Goal: Task Accomplishment & Management: Manage account settings

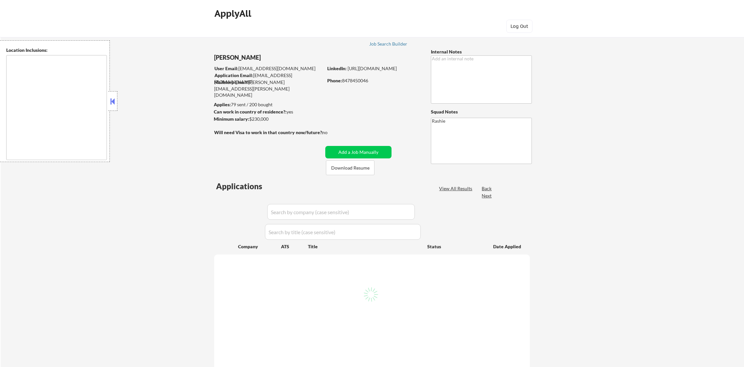
type textarea "[GEOGRAPHIC_DATA], [GEOGRAPHIC_DATA] [GEOGRAPHIC_DATA], [GEOGRAPHIC_DATA] [GEOG…"
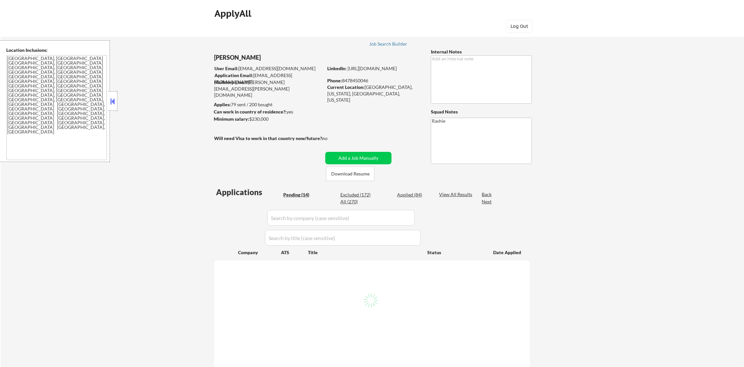
select select ""pending""
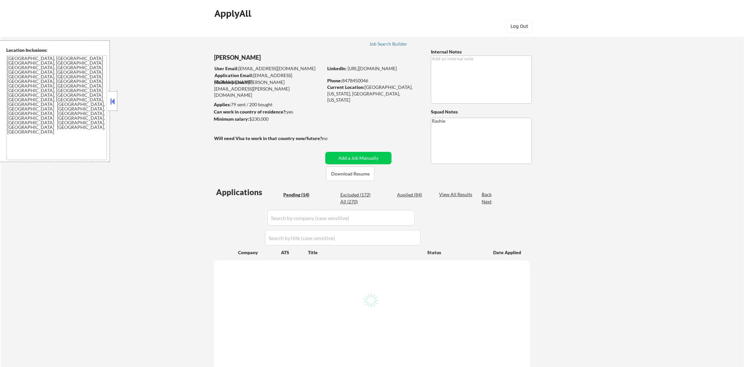
select select ""pending""
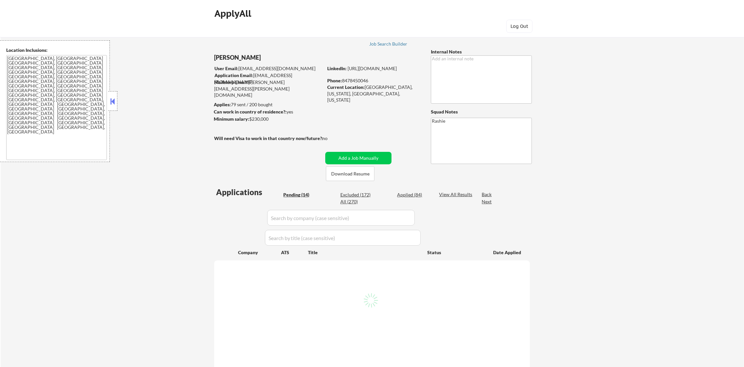
select select ""pending""
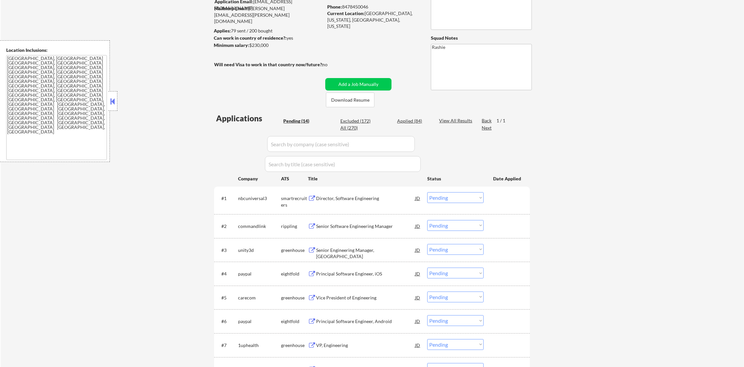
scroll to position [82, 0]
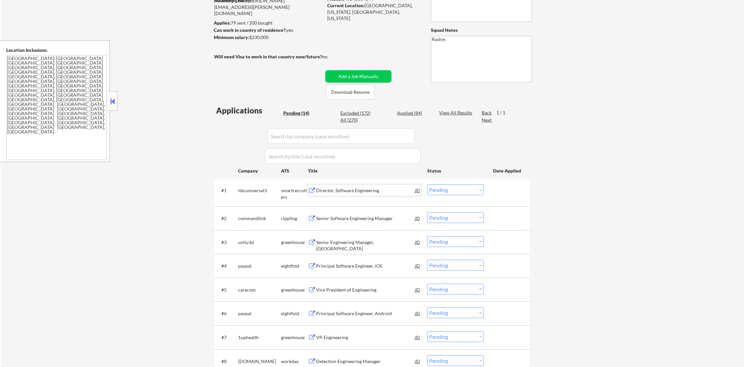
click at [327, 191] on div "Director, Software Engineering" at bounding box center [365, 190] width 99 height 7
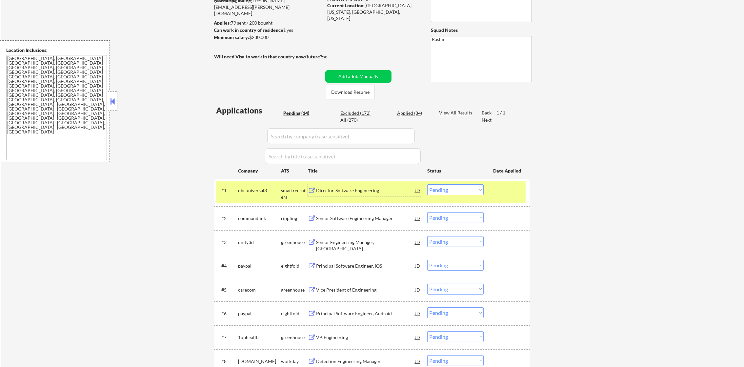
click at [464, 189] on select "Choose an option... Pending Applied Excluded (Questions) Excluded (Expired) Exc…" at bounding box center [455, 189] width 56 height 11
click at [427, 184] on select "Choose an option... Pending Applied Excluded (Questions) Excluded (Expired) Exc…" at bounding box center [455, 189] width 56 height 11
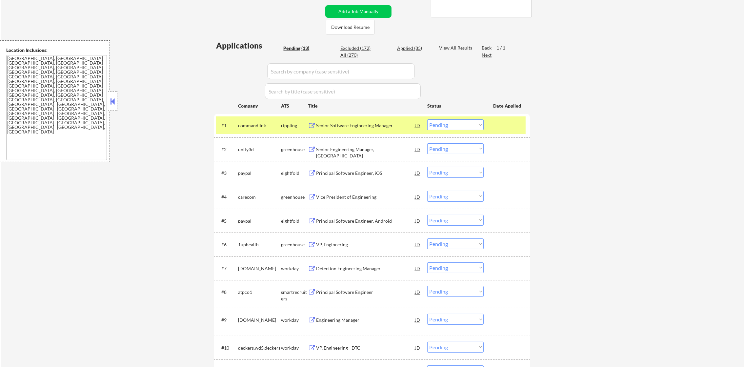
scroll to position [164, 0]
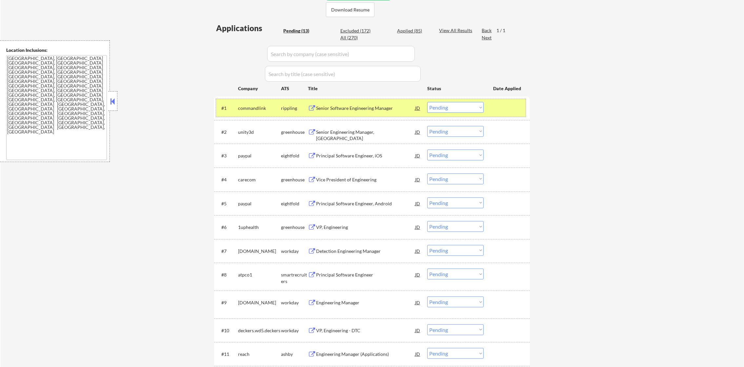
click at [249, 111] on div "commandlink" at bounding box center [259, 108] width 43 height 7
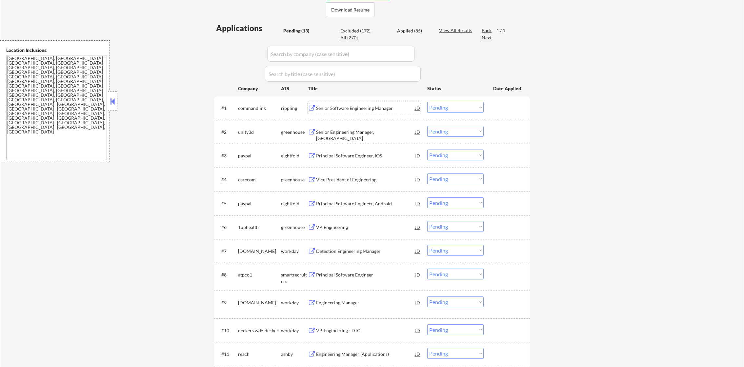
click at [340, 109] on div "Senior Software Engineering Manager" at bounding box center [365, 108] width 99 height 7
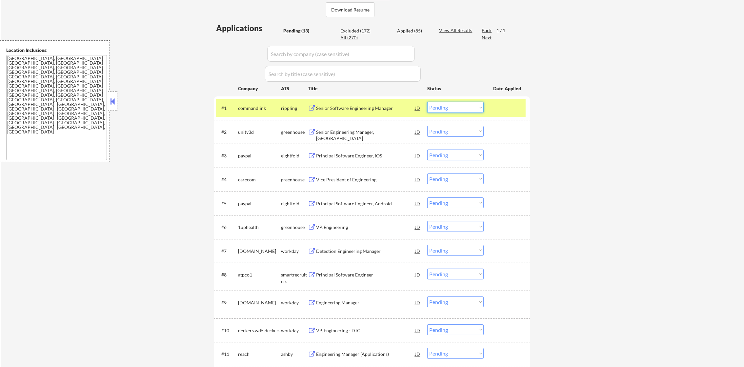
click at [430, 107] on select "Choose an option... Pending Applied Excluded (Questions) Excluded (Expired) Exc…" at bounding box center [455, 107] width 56 height 11
click at [427, 102] on select "Choose an option... Pending Applied Excluded (Questions) Excluded (Expired) Exc…" at bounding box center [455, 107] width 56 height 11
click at [229, 104] on div "#1 commandlink rippling Senior Software Engineering Manager JD Choose an option…" at bounding box center [371, 108] width 310 height 18
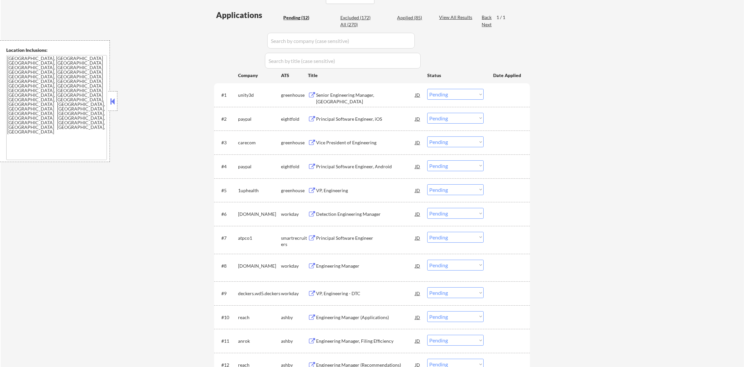
scroll to position [180, 0]
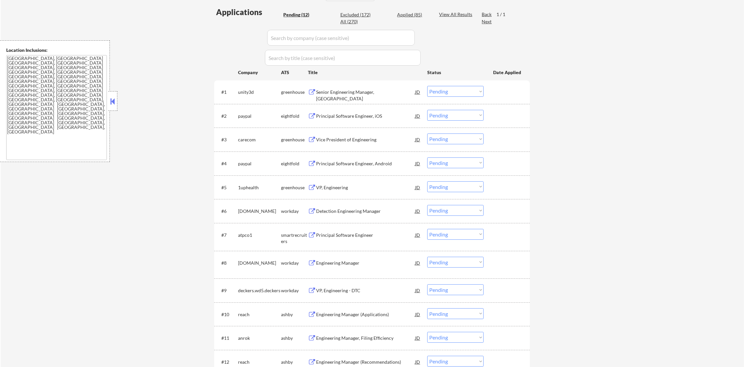
click at [353, 98] on div "#1 unity3d greenhouse Senior Engineering Manager, Parsec JD Choose an option...…" at bounding box center [371, 92] width 310 height 18
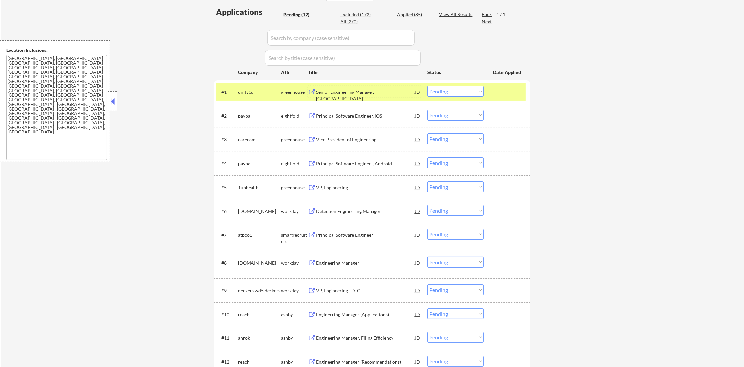
click at [362, 88] on div "Senior Engineering Manager, [GEOGRAPHIC_DATA]" at bounding box center [365, 92] width 99 height 12
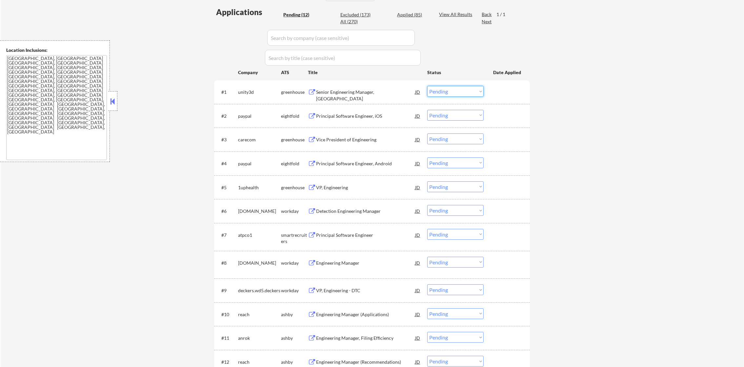
click at [435, 89] on select "Choose an option... Pending Applied Excluded (Questions) Excluded (Expired) Exc…" at bounding box center [455, 91] width 56 height 11
click at [427, 86] on select "Choose an option... Pending Applied Excluded (Questions) Excluded (Expired) Exc…" at bounding box center [455, 91] width 56 height 11
select select ""pending""
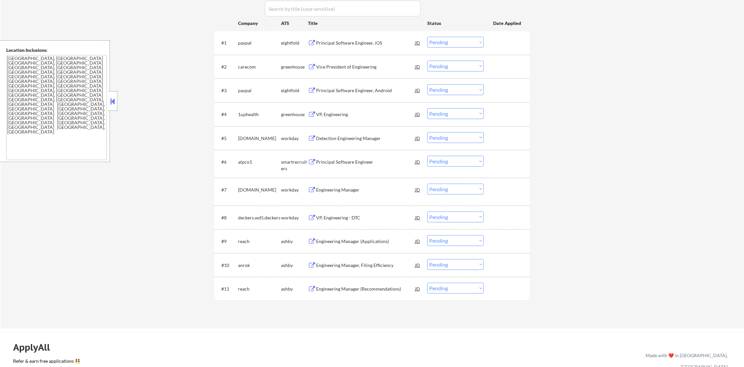
scroll to position [262, 0]
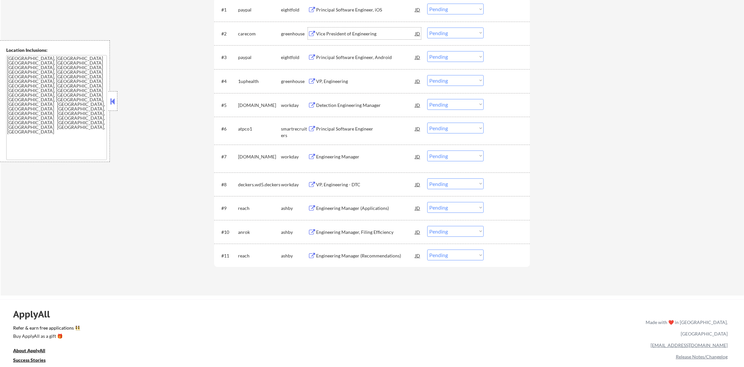
click at [363, 31] on div "Vice President of Engineering" at bounding box center [365, 34] width 99 height 7
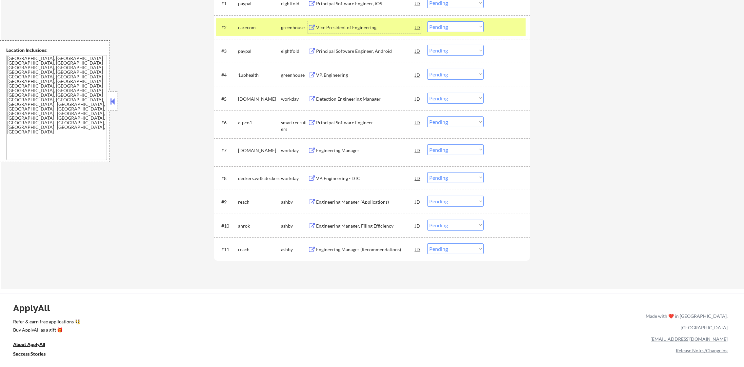
scroll to position [279, 0]
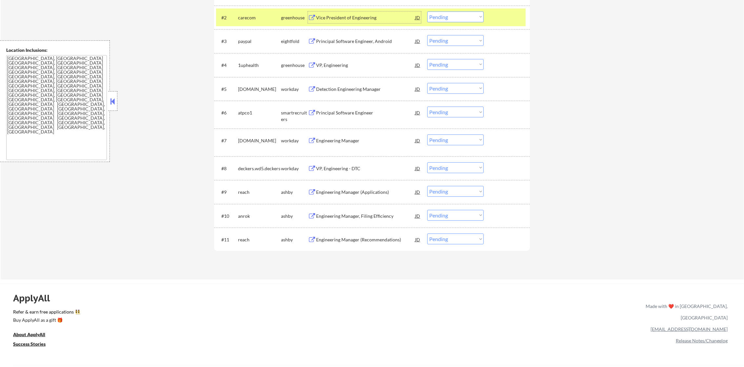
click at [248, 21] on div "carecom" at bounding box center [259, 17] width 43 height 12
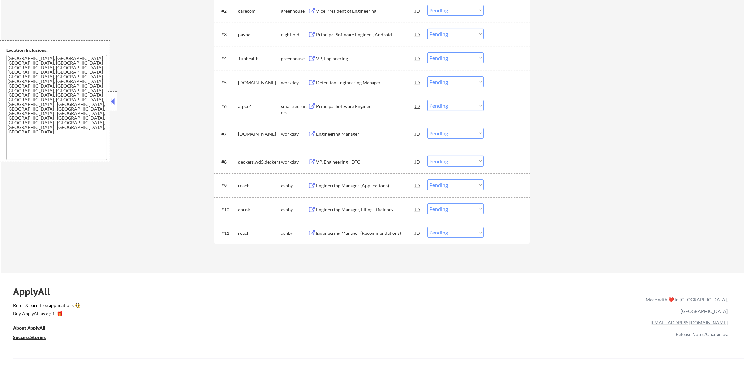
scroll to position [295, 0]
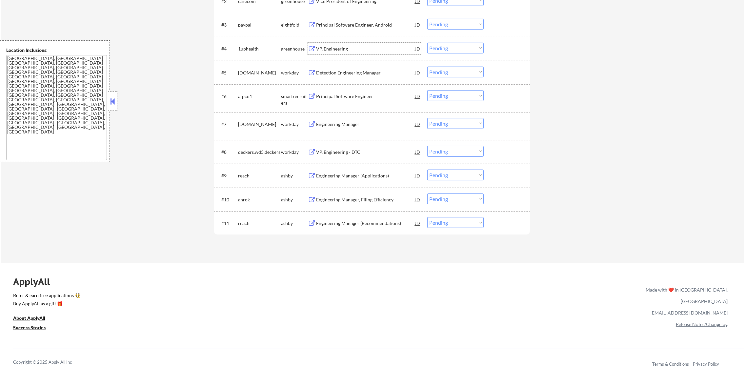
click at [343, 48] on div "VP, Engineering" at bounding box center [365, 49] width 99 height 7
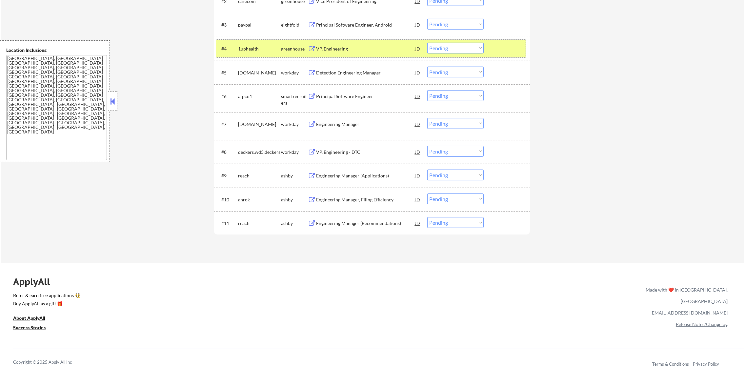
click at [247, 43] on div "1uphealth" at bounding box center [259, 49] width 43 height 12
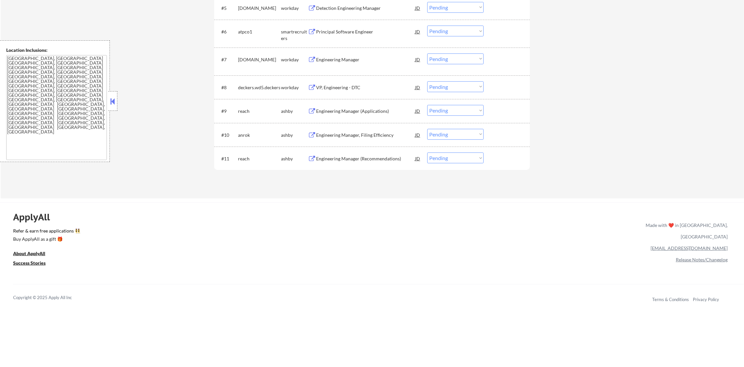
scroll to position [361, 0]
click at [341, 28] on div "Principal Software Engineer" at bounding box center [365, 30] width 99 height 7
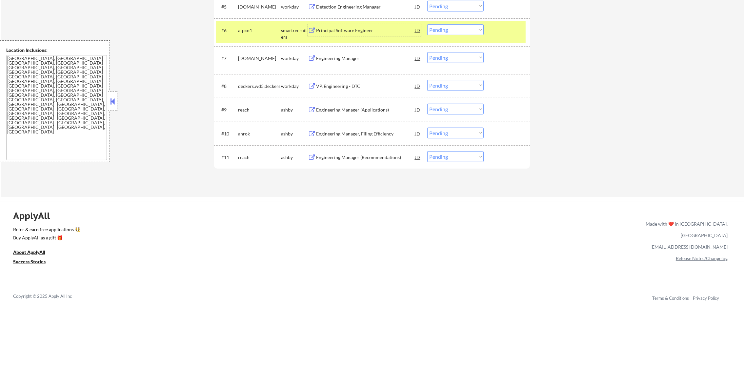
click at [452, 28] on select "Choose an option... Pending Applied Excluded (Questions) Excluded (Expired) Exc…" at bounding box center [455, 29] width 56 height 11
click at [427, 24] on select "Choose an option... Pending Applied Excluded (Questions) Excluded (Expired) Exc…" at bounding box center [455, 29] width 56 height 11
click at [249, 31] on div "atpco1" at bounding box center [259, 30] width 43 height 7
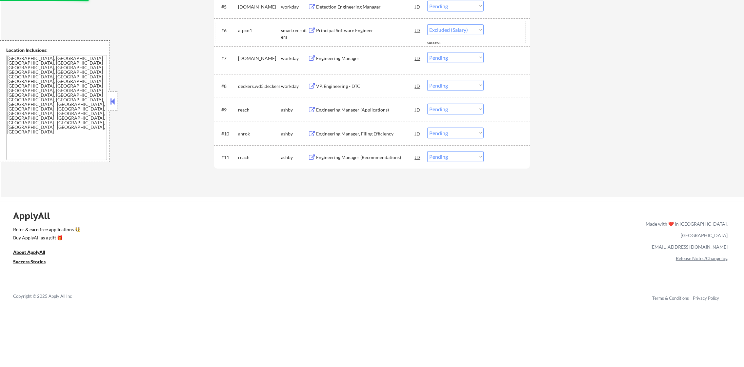
select select ""pending""
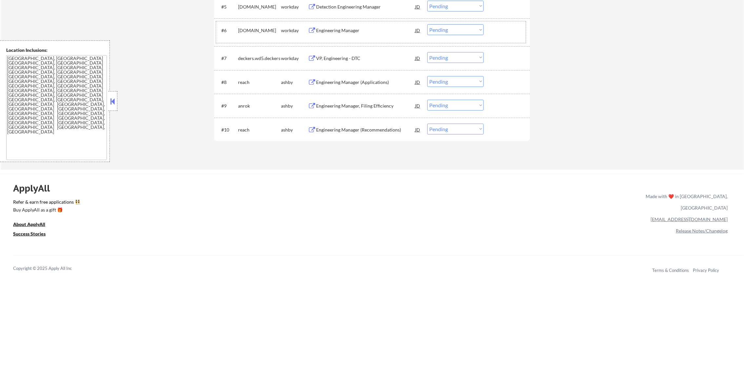
click at [372, 132] on div "Engineering Manager (Recommendations)" at bounding box center [365, 130] width 99 height 7
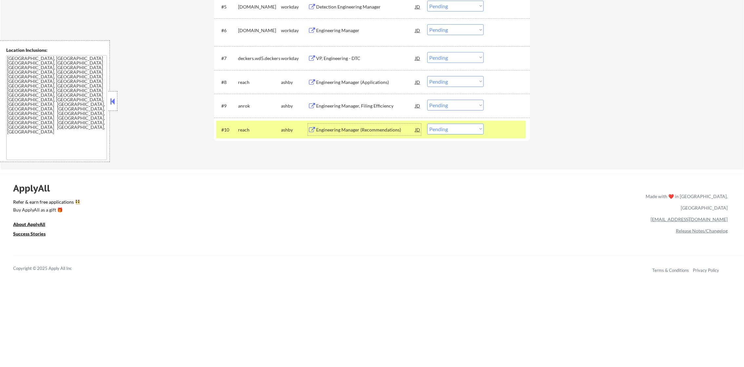
click at [460, 124] on select "Choose an option... Pending Applied Excluded (Questions) Excluded (Expired) Exc…" at bounding box center [455, 129] width 56 height 11
select select ""applied""
click at [427, 124] on select "Choose an option... Pending Applied Excluded (Questions) Excluded (Expired) Exc…" at bounding box center [455, 129] width 56 height 11
click at [257, 128] on div "reach" at bounding box center [259, 130] width 43 height 7
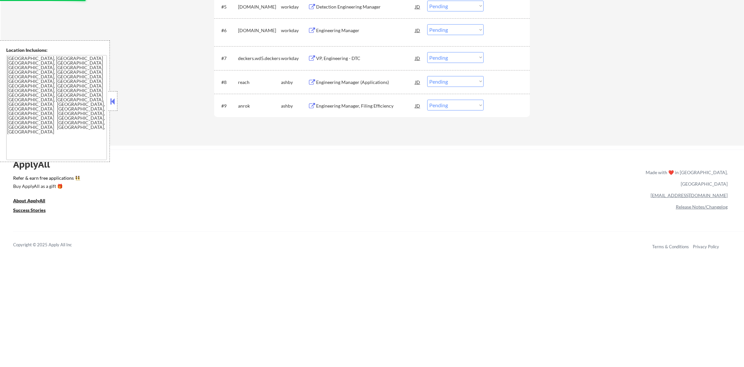
click at [380, 108] on div "Engineering Manager, Filing Efficiency" at bounding box center [365, 106] width 99 height 7
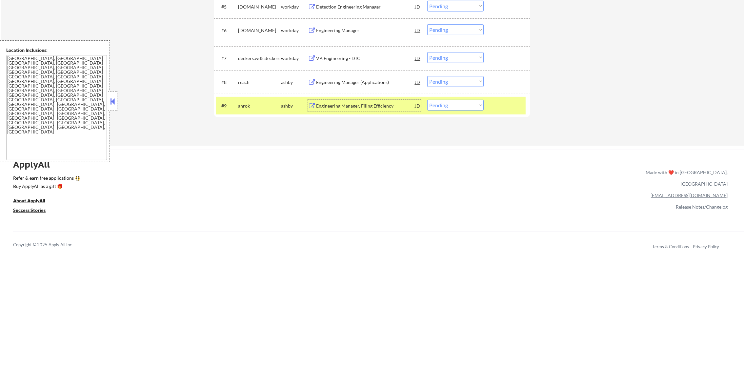
click at [454, 106] on select "Choose an option... Pending Applied Excluded (Questions) Excluded (Expired) Exc…" at bounding box center [455, 105] width 56 height 11
select select ""applied""
click at [427, 100] on select "Choose an option... Pending Applied Excluded (Questions) Excluded (Expired) Exc…" at bounding box center [455, 105] width 56 height 11
click at [257, 106] on div "anrok" at bounding box center [259, 106] width 43 height 7
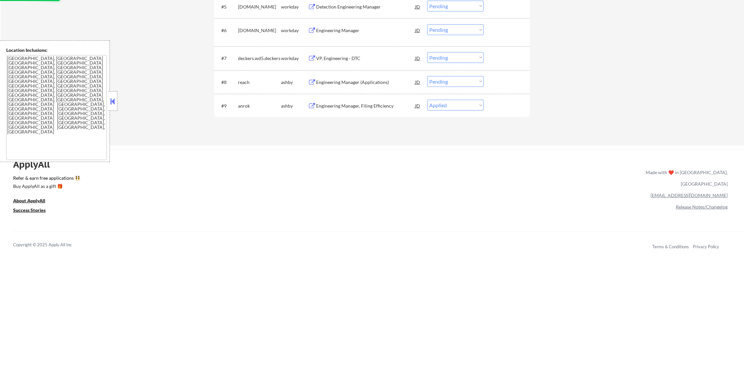
click at [355, 77] on div "Engineering Manager (Applications)" at bounding box center [365, 82] width 99 height 12
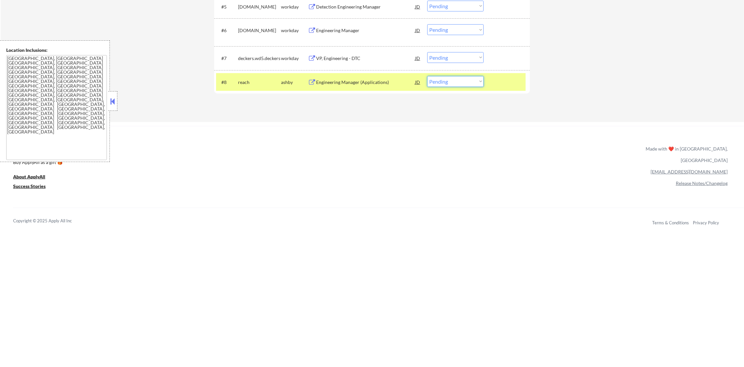
click at [435, 80] on select "Choose an option... Pending Applied Excluded (Questions) Excluded (Expired) Exc…" at bounding box center [455, 81] width 56 height 11
select select ""applied""
click at [427, 76] on select "Choose an option... Pending Applied Excluded (Questions) Excluded (Expired) Exc…" at bounding box center [455, 81] width 56 height 11
click at [245, 84] on div "reach" at bounding box center [259, 82] width 43 height 7
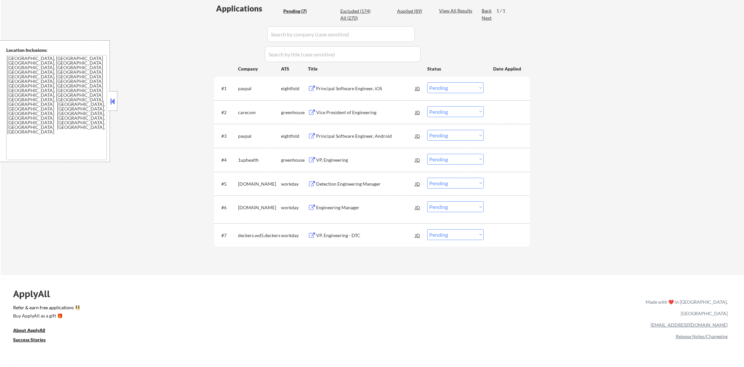
scroll to position [180, 0]
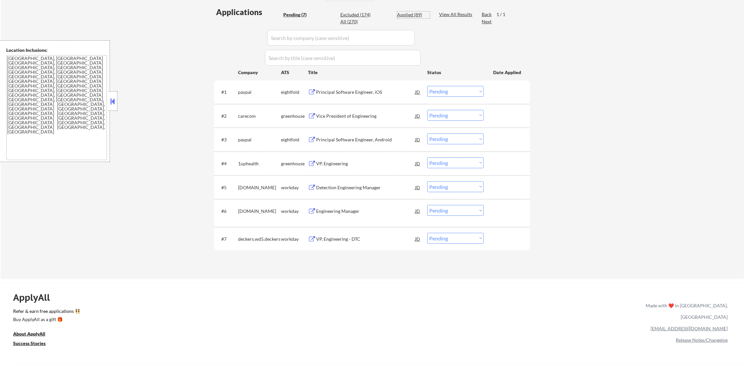
click at [409, 12] on div "Applied (89)" at bounding box center [413, 14] width 33 height 7
select select ""applied""
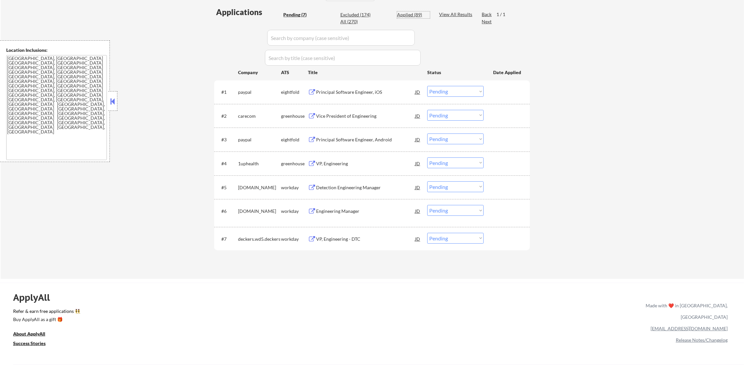
select select ""applied""
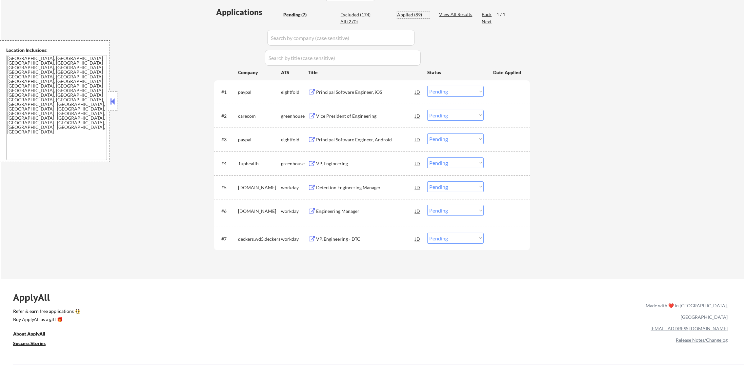
select select ""applied""
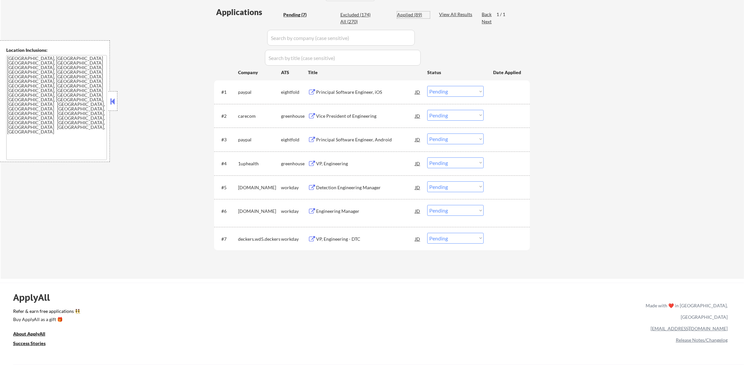
select select ""applied""
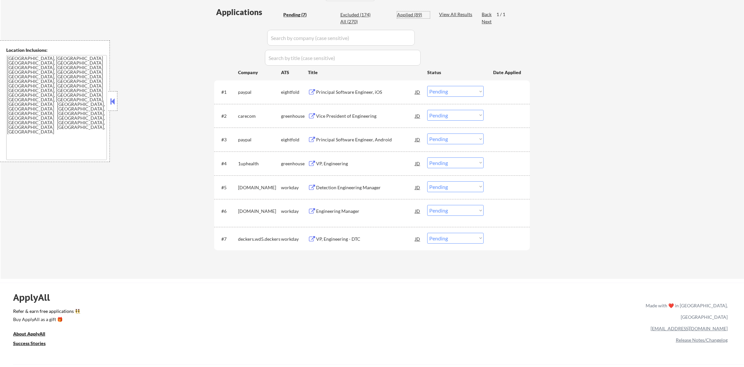
select select ""applied""
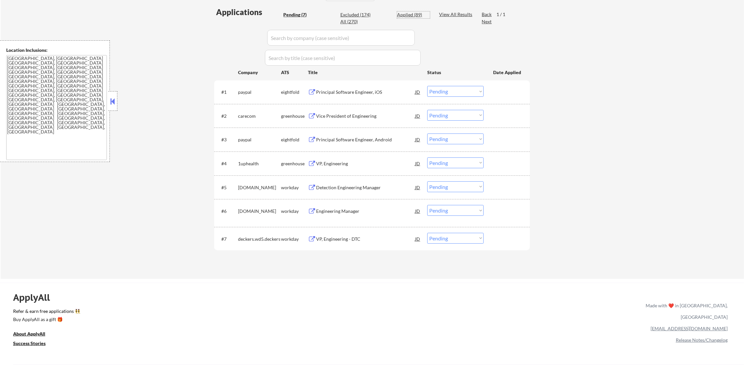
select select ""applied""
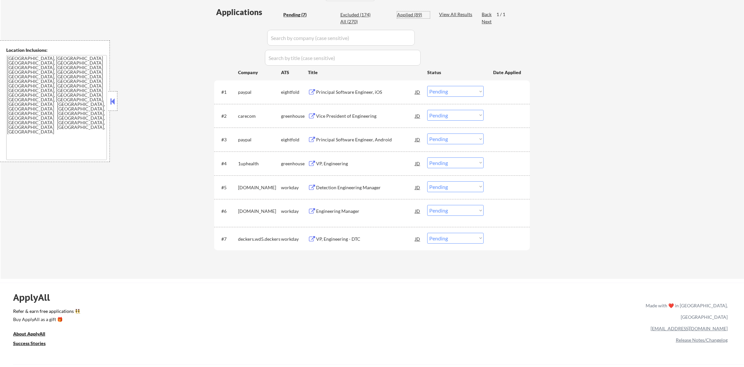
select select ""applied""
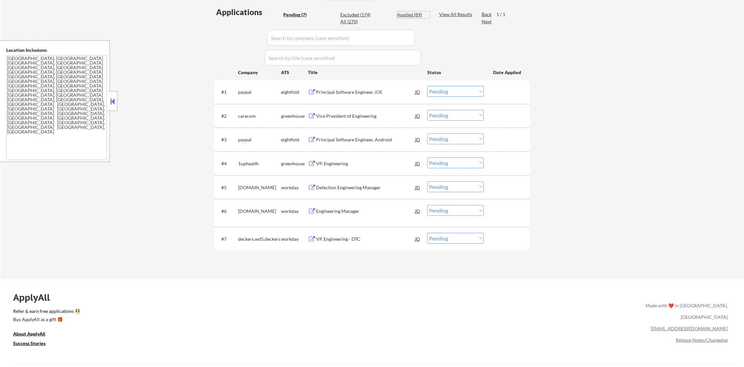
select select ""applied""
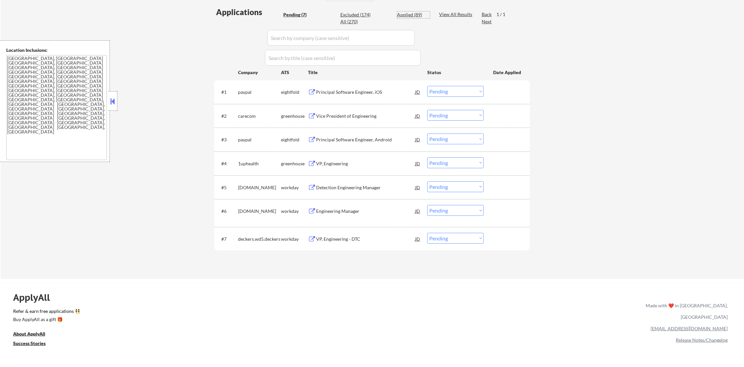
select select ""applied""
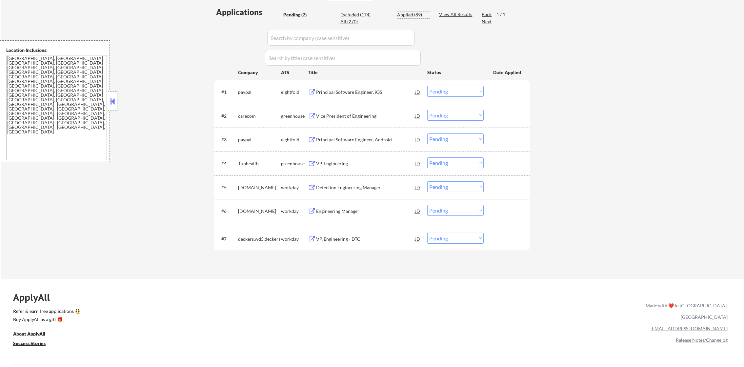
select select ""applied""
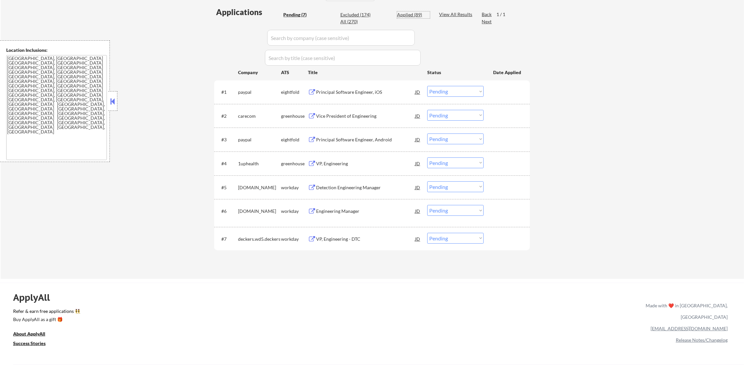
select select ""applied""
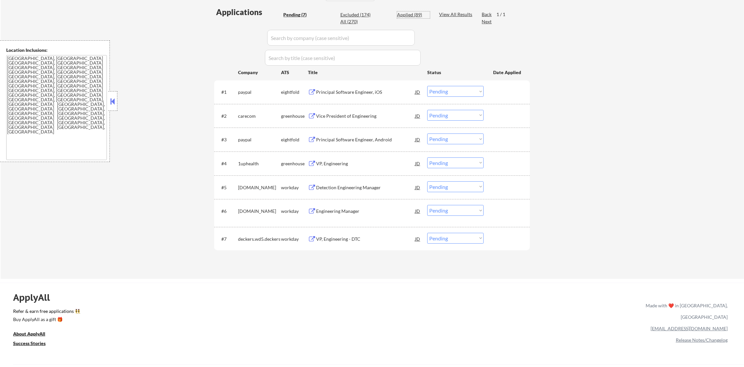
select select ""applied""
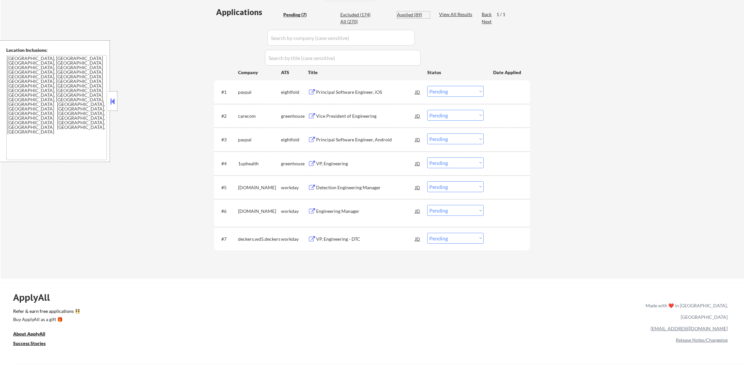
select select ""applied""
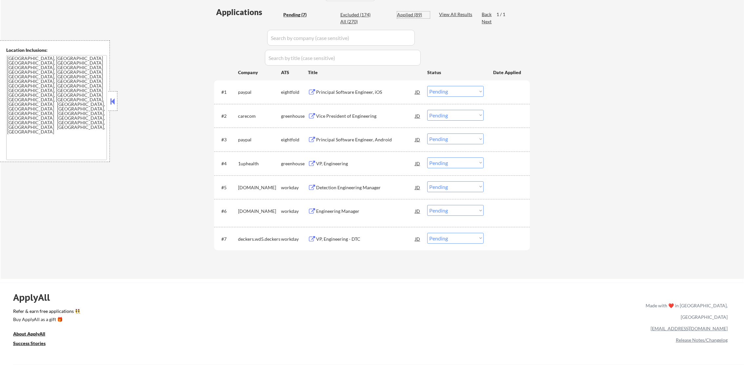
select select ""applied""
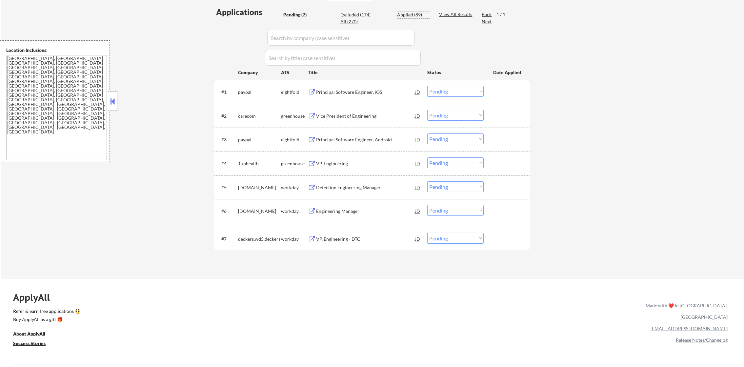
select select ""applied""
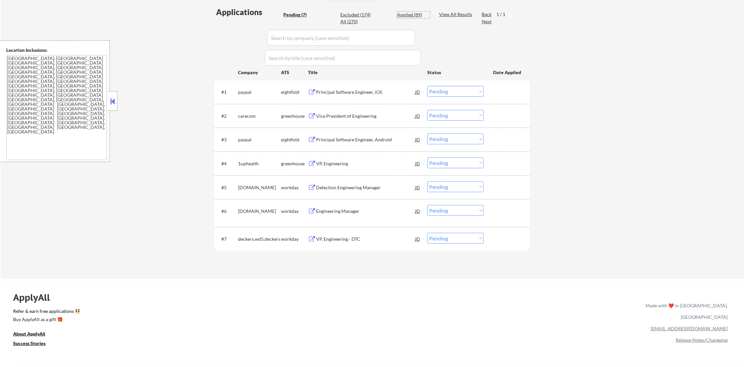
select select ""applied""
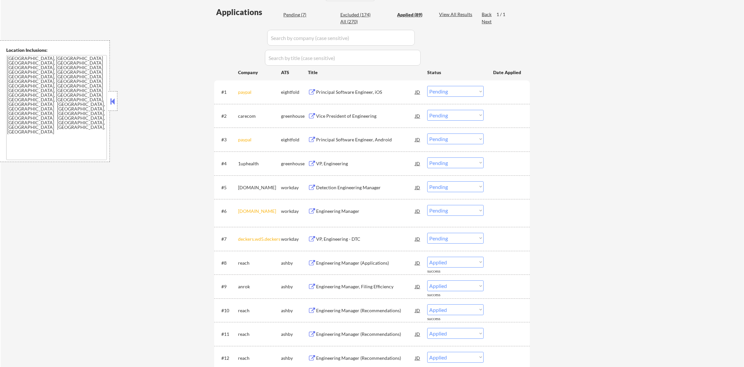
select select ""applied""
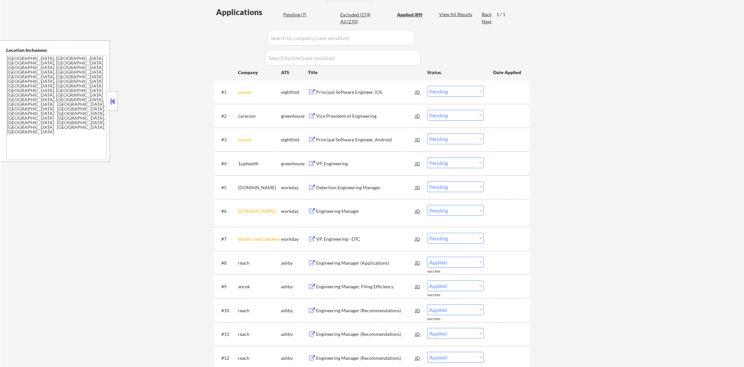
select select ""applied""
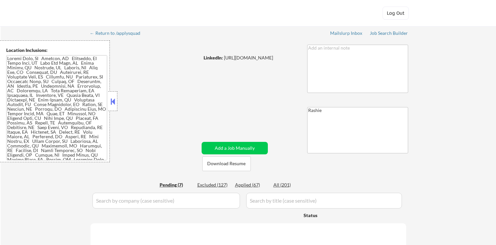
select select ""pending""
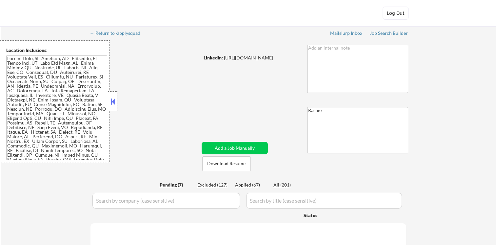
select select ""pending""
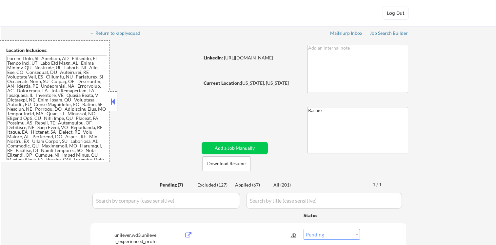
select select ""pending""
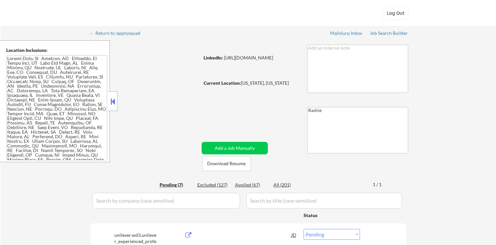
select select ""pending""
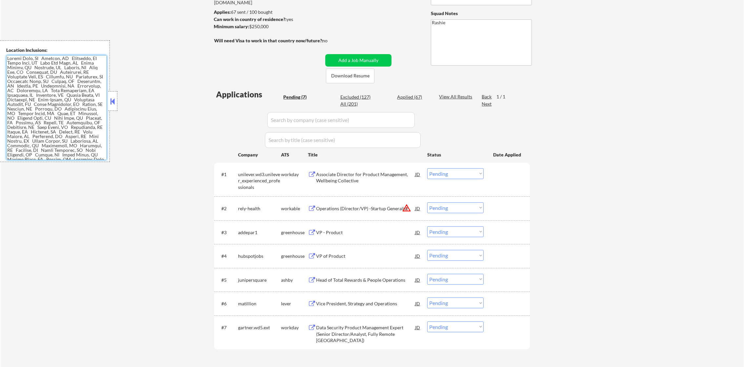
click at [407, 207] on button "warning_amber" at bounding box center [406, 207] width 9 height 9
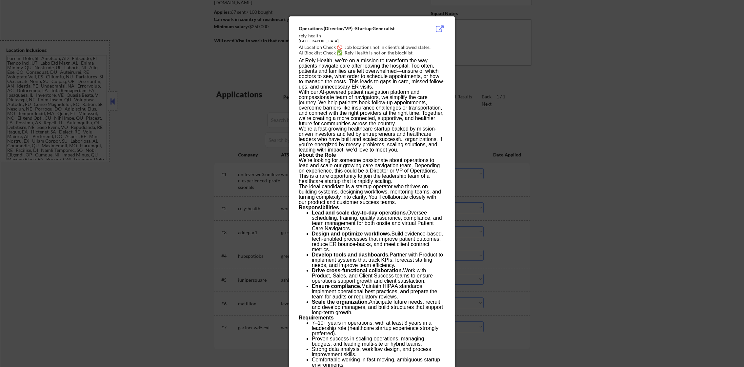
click at [496, 196] on div at bounding box center [372, 183] width 744 height 367
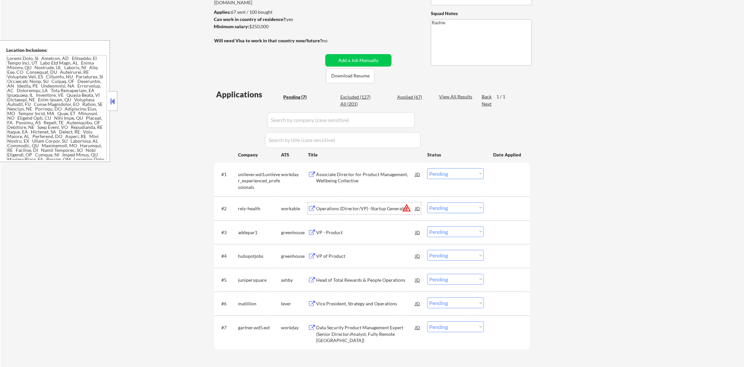
click at [373, 208] on div "Operations (Director/VP) -Startup Generalist" at bounding box center [365, 208] width 99 height 7
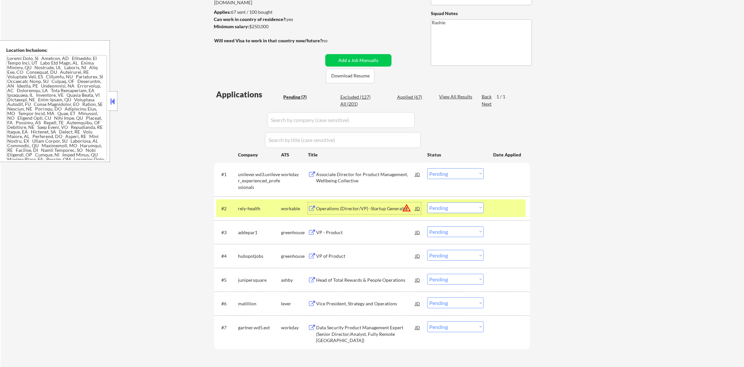
click at [451, 208] on select "Choose an option... Pending Applied Excluded (Questions) Excluded (Expired) Exc…" at bounding box center [455, 207] width 56 height 11
click at [427, 202] on select "Choose an option... Pending Applied Excluded (Questions) Excluded (Expired) Exc…" at bounding box center [455, 207] width 56 height 11
click at [250, 215] on div "#2 rely-health workable Operations (Director/VP) -Startup Generalist JD warning…" at bounding box center [371, 208] width 310 height 18
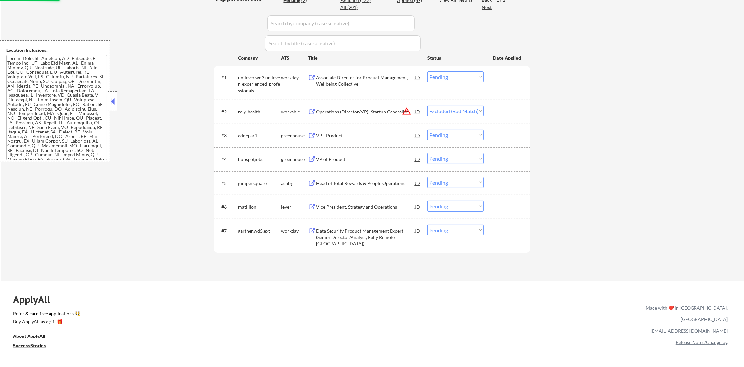
scroll to position [197, 0]
select select ""pending""
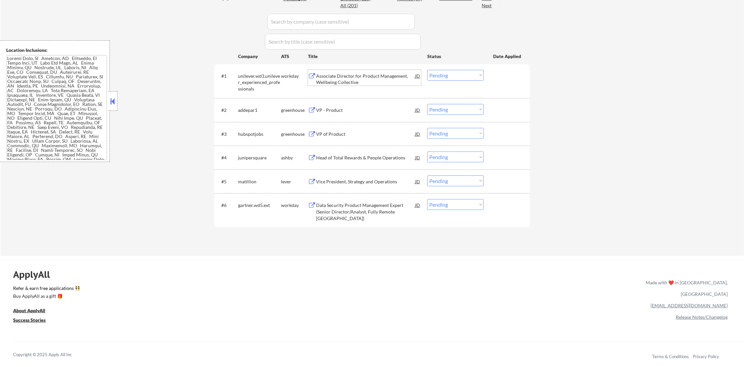
click at [352, 80] on div "Associate Director for Product Management, Wellbeing Collective" at bounding box center [365, 79] width 99 height 13
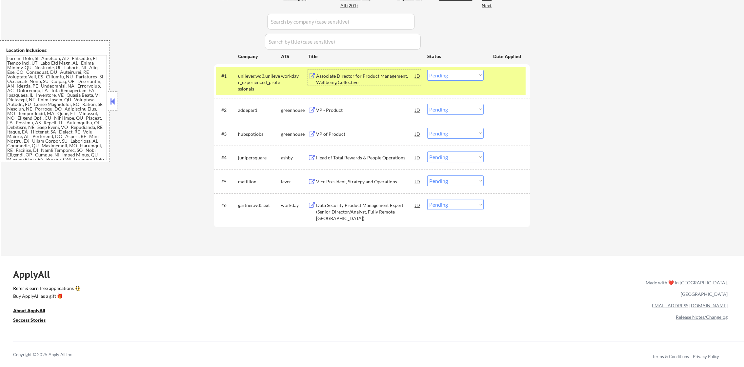
drag, startPoint x: 441, startPoint y: 73, endPoint x: 440, endPoint y: 81, distance: 8.0
click at [441, 73] on select "Choose an option... Pending Applied Excluded (Questions) Excluded (Expired) Exc…" at bounding box center [455, 75] width 56 height 11
click at [427, 70] on select "Choose an option... Pending Applied Excluded (Questions) Excluded (Expired) Exc…" at bounding box center [455, 75] width 56 height 11
click at [272, 86] on div "unilever.wd3.unilever_experienced_professionals" at bounding box center [259, 82] width 43 height 19
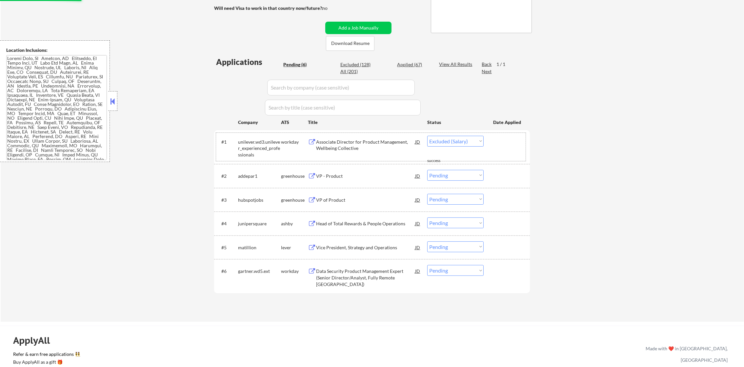
select select ""pending""
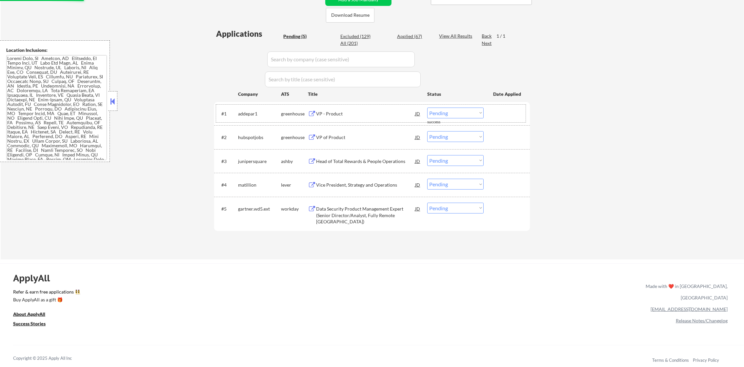
scroll to position [164, 0]
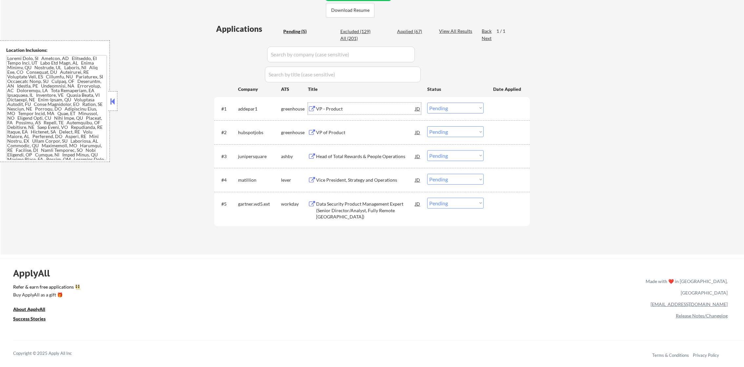
click at [351, 104] on div "VP - Product" at bounding box center [365, 109] width 99 height 12
